Goal: Information Seeking & Learning: Learn about a topic

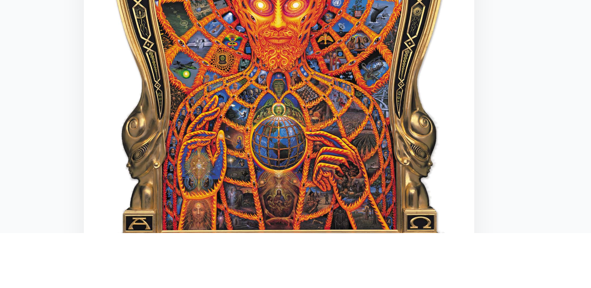
scroll to position [2, 0]
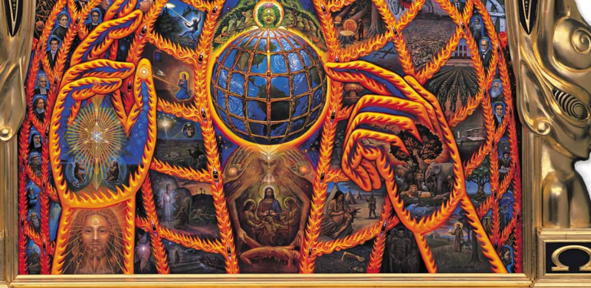
scroll to position [91, 0]
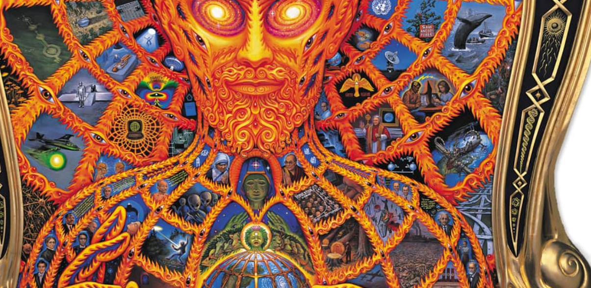
scroll to position [91, 0]
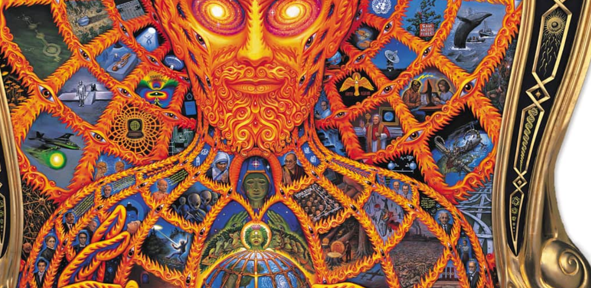
click at [362, 150] on img "12 / 15" at bounding box center [295, 117] width 168 height 231
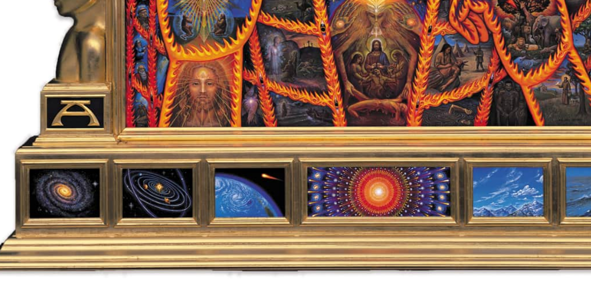
scroll to position [114, 0]
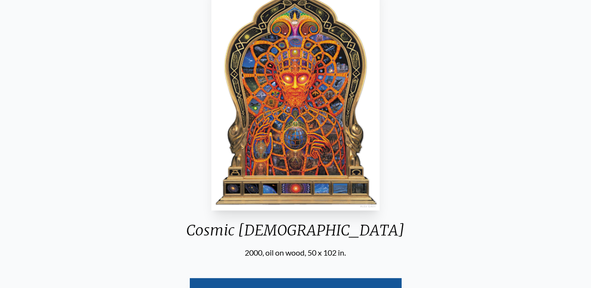
scroll to position [103, 0]
